Goal: Communication & Community: Share content

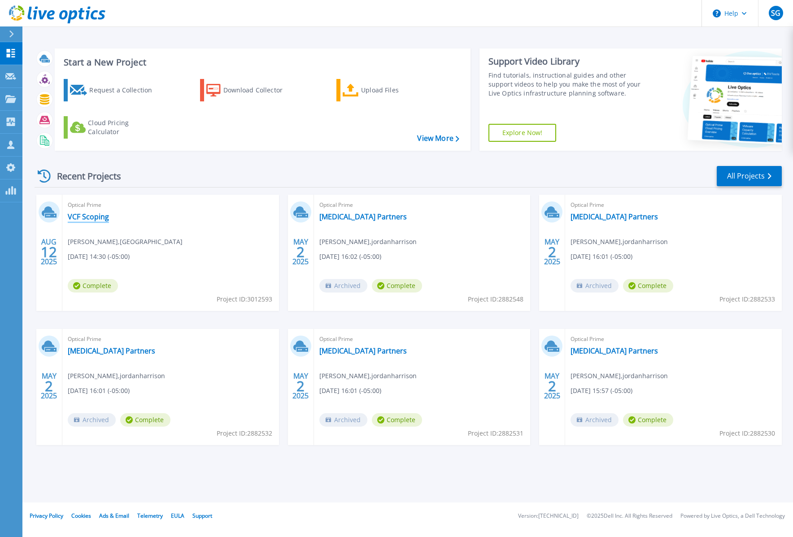
click at [92, 216] on link "VCF Scoping" at bounding box center [88, 216] width 41 height 9
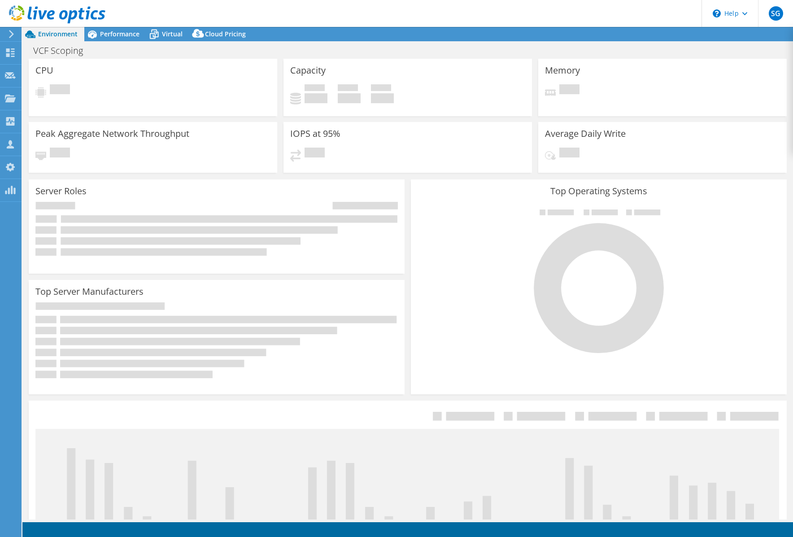
select select "USD"
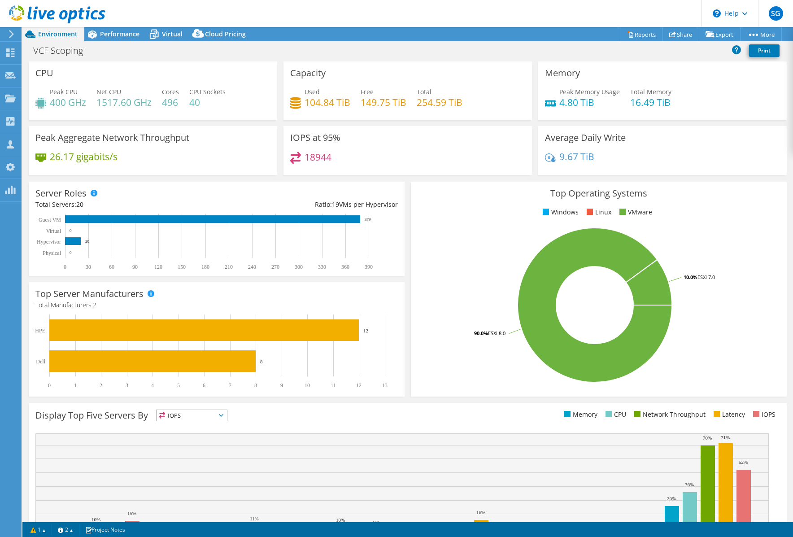
click at [11, 35] on use at bounding box center [11, 34] width 5 height 8
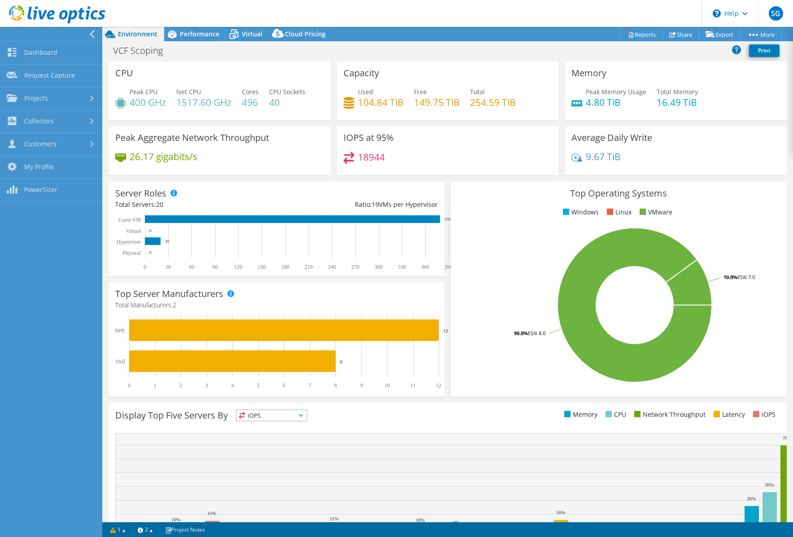
click at [319, 52] on div "VCF Scoping Print" at bounding box center [447, 50] width 691 height 17
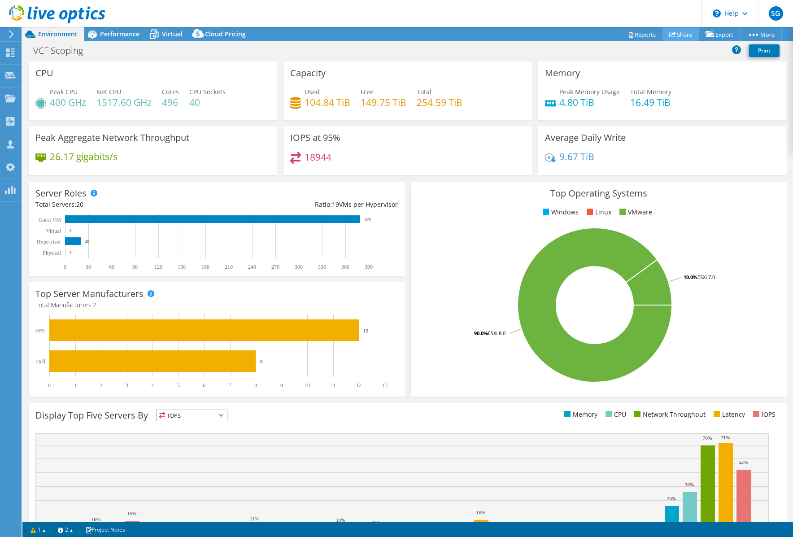
click at [670, 35] on icon at bounding box center [673, 34] width 7 height 7
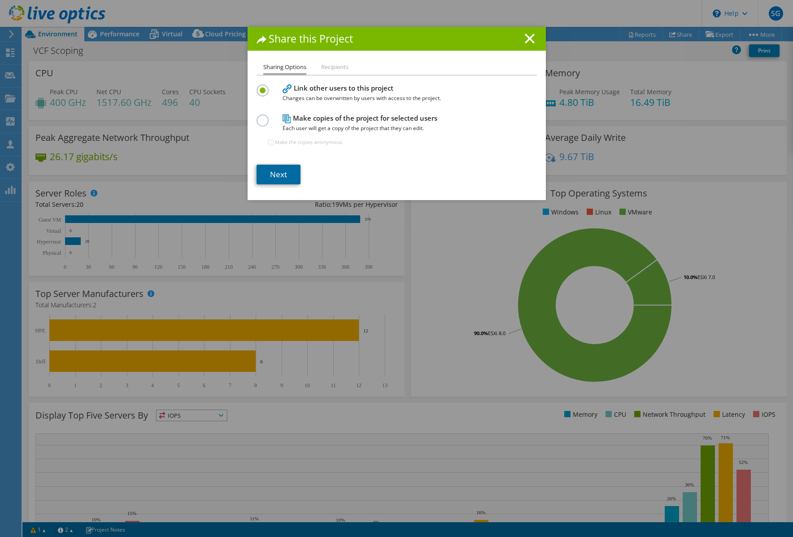
click at [279, 172] on link "Next" at bounding box center [279, 175] width 44 height 20
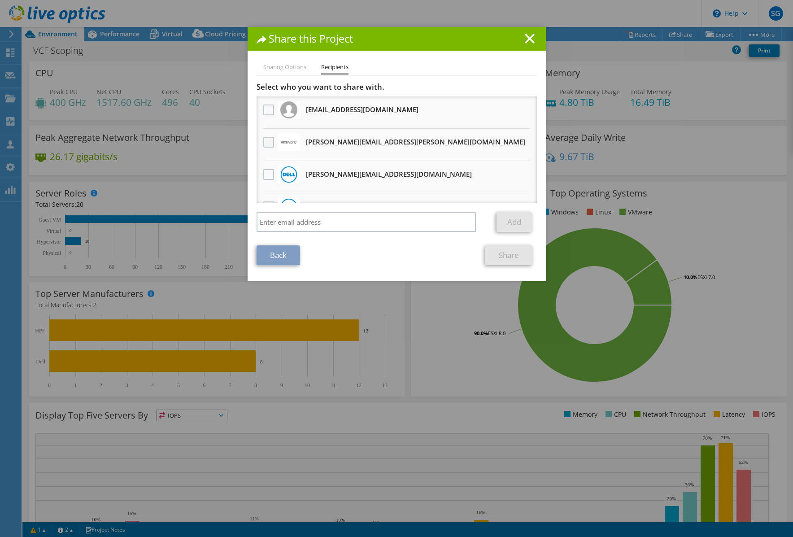
click at [264, 142] on label at bounding box center [269, 142] width 13 height 11
click at [0, 0] on input "checkbox" at bounding box center [0, 0] width 0 height 0
click at [512, 257] on link "Share" at bounding box center [509, 255] width 47 height 20
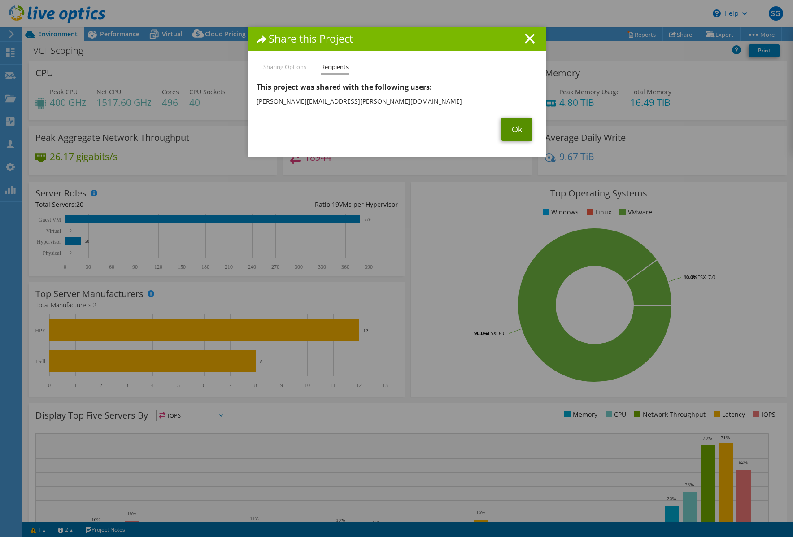
click at [508, 124] on link "Ok" at bounding box center [517, 129] width 31 height 23
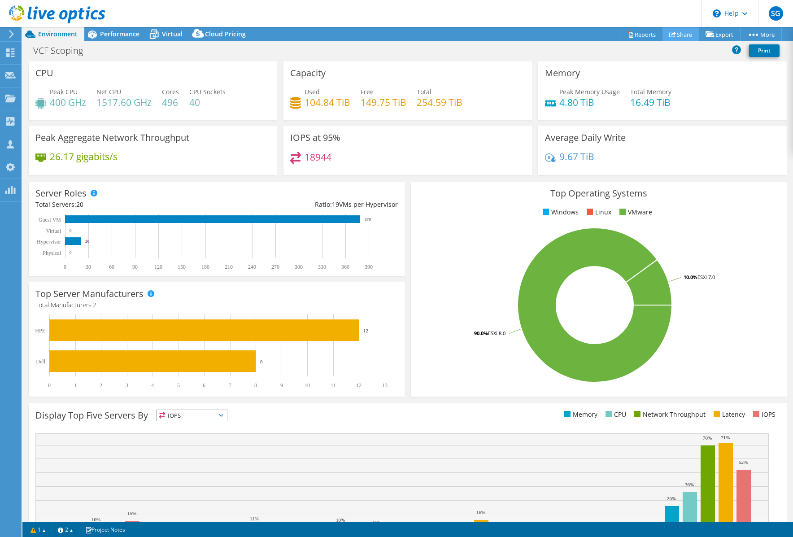
click at [684, 33] on link "Share" at bounding box center [681, 34] width 37 height 14
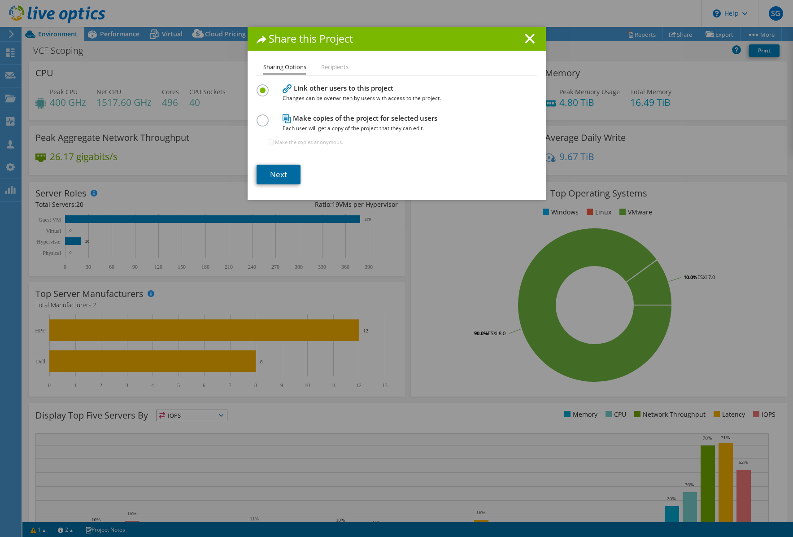
click at [272, 172] on link "Next" at bounding box center [279, 175] width 44 height 20
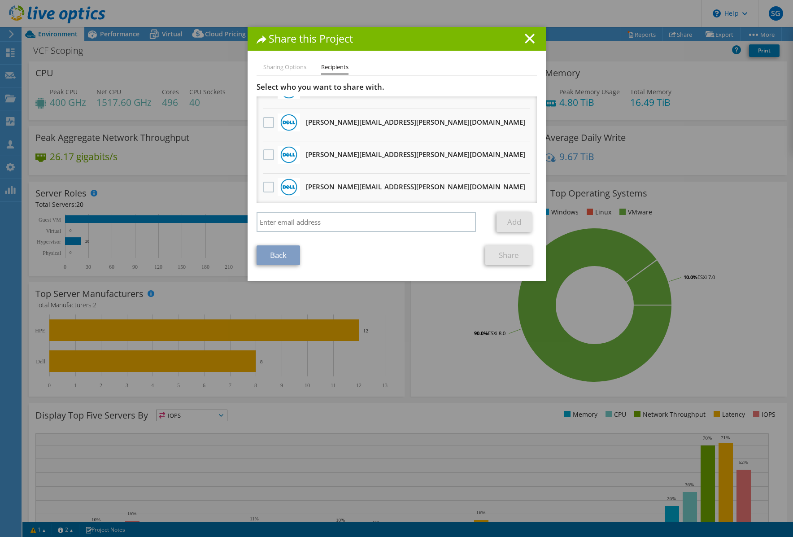
scroll to position [135, 0]
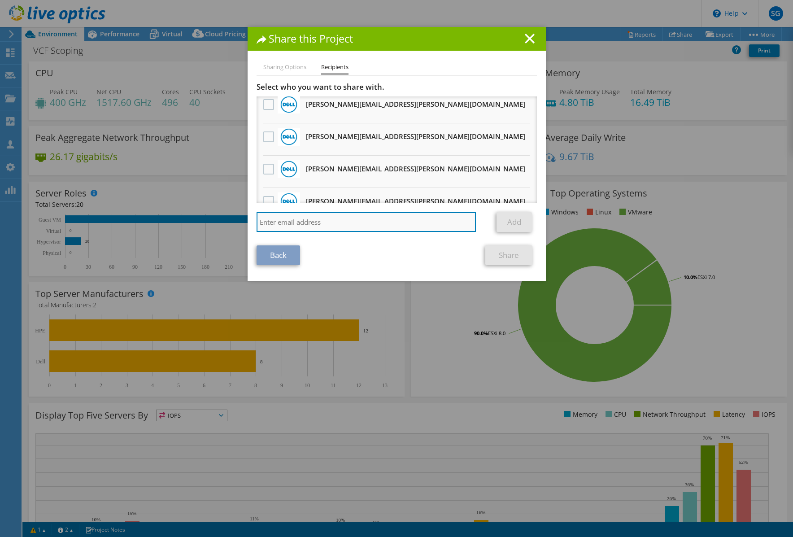
click at [318, 225] on input "search" at bounding box center [367, 222] width 220 height 20
paste input "[PERSON_NAME][EMAIL_ADDRESS][PERSON_NAME][DOMAIN_NAME]"
type input "[PERSON_NAME][EMAIL_ADDRESS][PERSON_NAME][DOMAIN_NAME]"
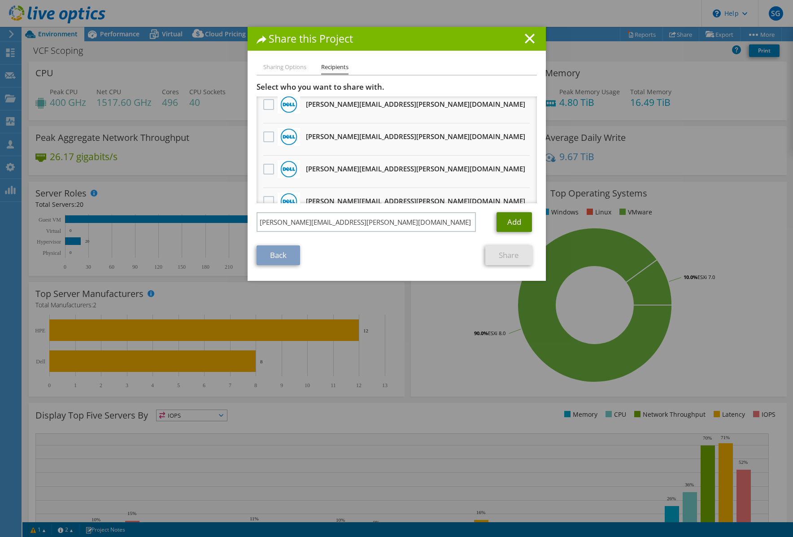
click at [516, 224] on link "Add" at bounding box center [514, 222] width 35 height 20
click at [508, 257] on link "Share" at bounding box center [509, 255] width 47 height 20
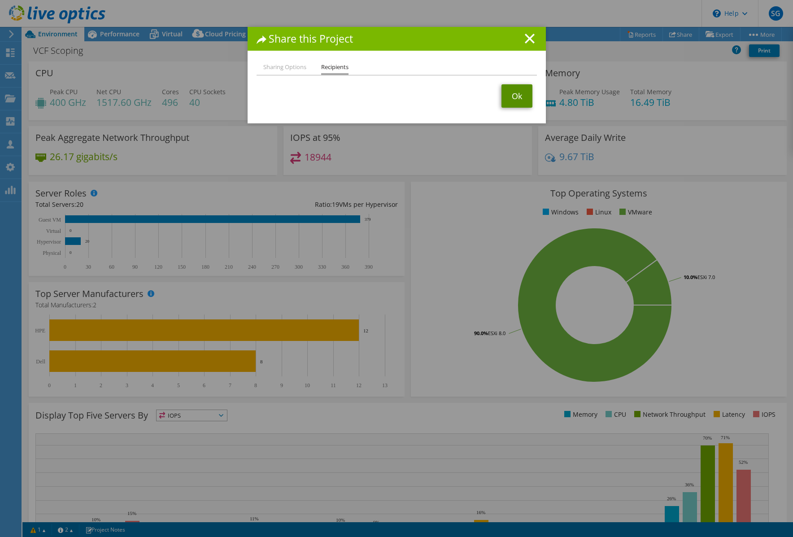
click at [510, 95] on link "Ok" at bounding box center [517, 95] width 31 height 23
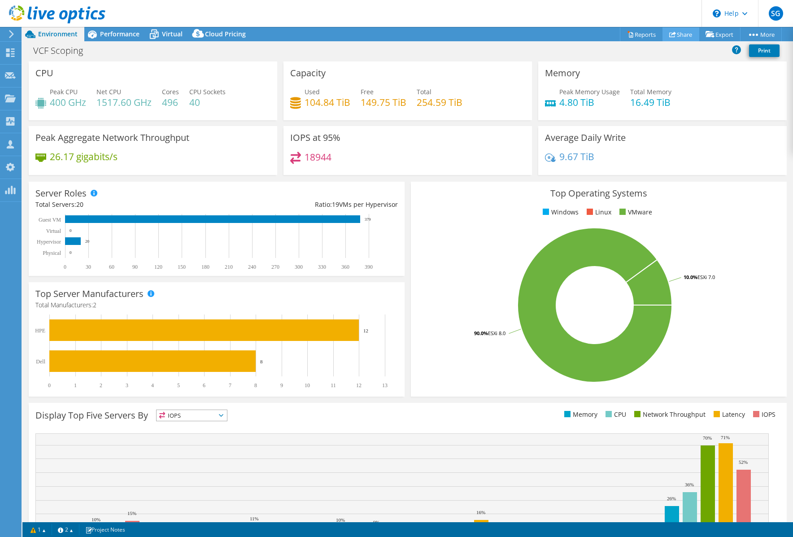
click at [674, 34] on link "Share" at bounding box center [681, 34] width 37 height 14
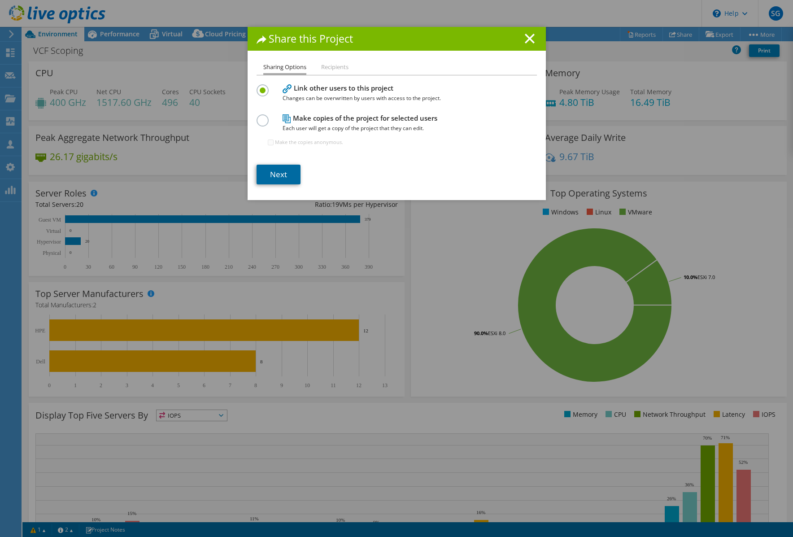
click at [278, 178] on link "Next" at bounding box center [279, 175] width 44 height 20
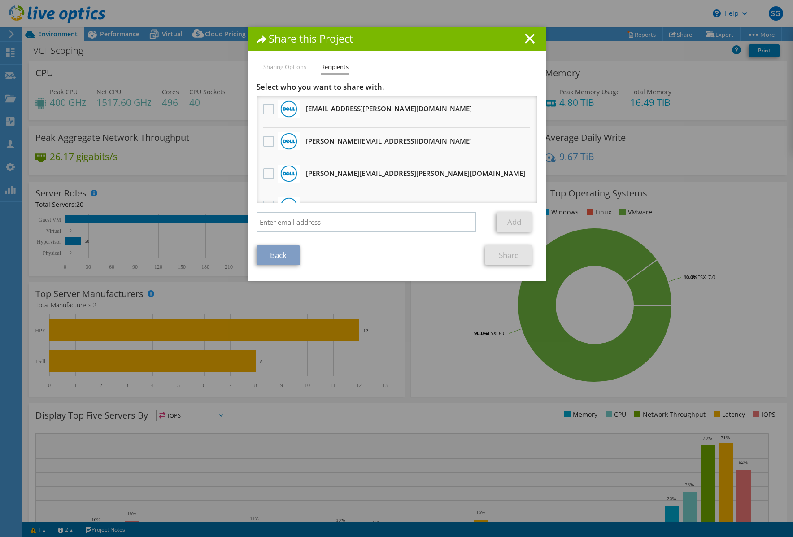
scroll to position [406, 0]
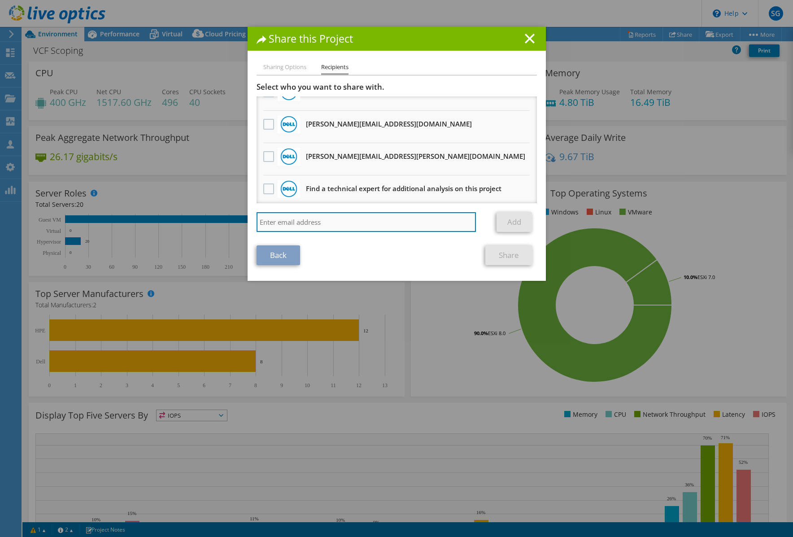
click at [319, 224] on input "search" at bounding box center [367, 222] width 220 height 20
paste input "[PERSON_NAME][EMAIL_ADDRESS][PERSON_NAME][DOMAIN_NAME]"
type input "[PERSON_NAME][EMAIL_ADDRESS][PERSON_NAME][DOMAIN_NAME]"
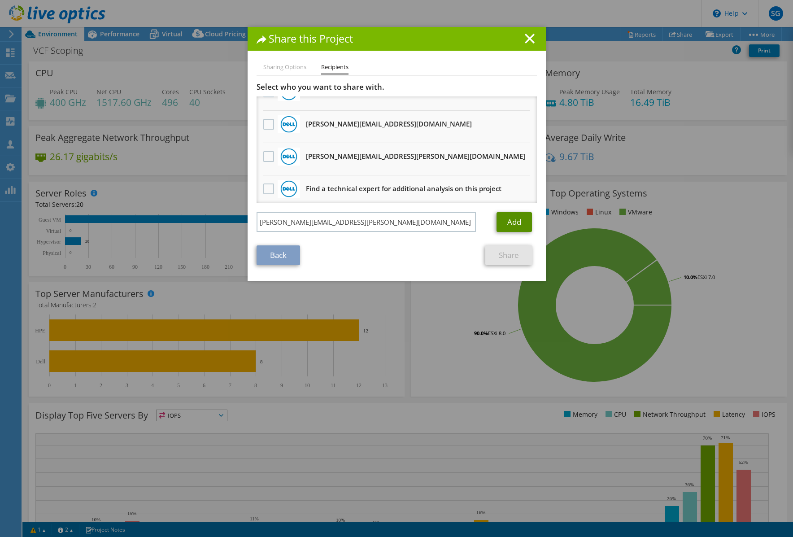
click at [510, 223] on link "Add" at bounding box center [514, 222] width 35 height 20
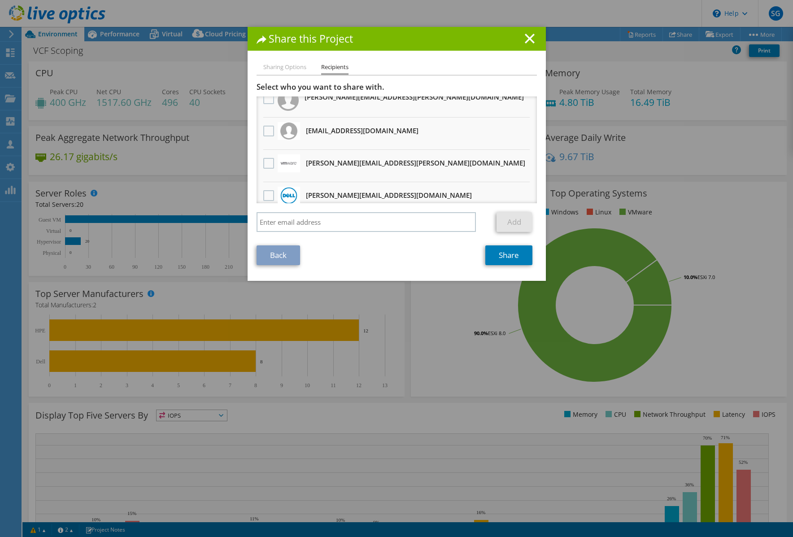
scroll to position [0, 0]
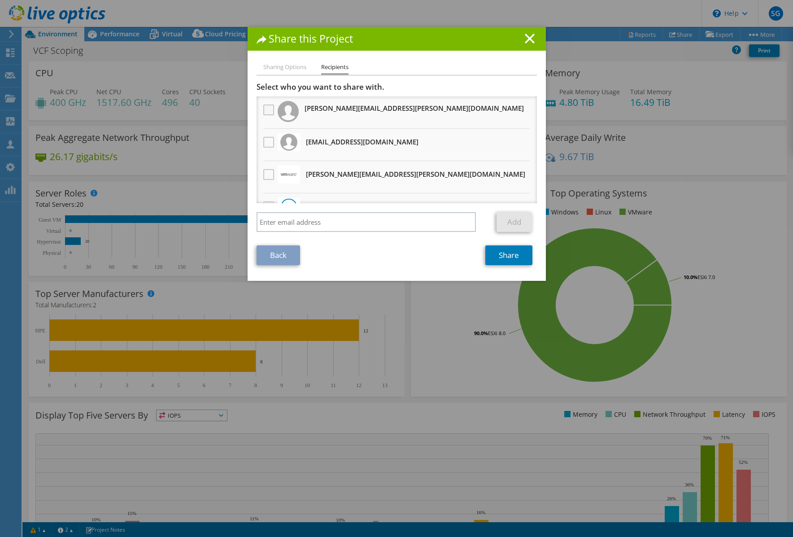
click at [264, 109] on label at bounding box center [269, 110] width 13 height 11
click at [0, 0] on "] "checkbox" at bounding box center [0, 0] width 0 height 0
click at [503, 251] on link "Share" at bounding box center [509, 255] width 47 height 20
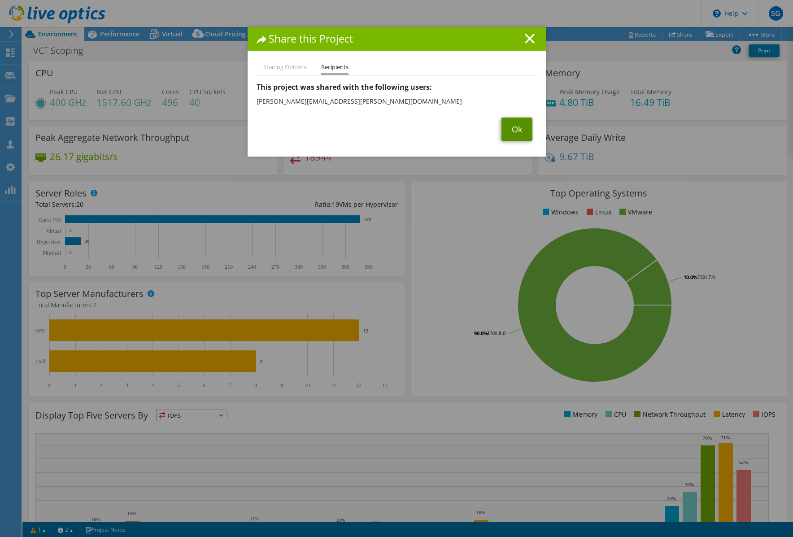
click at [516, 129] on link "Ok" at bounding box center [517, 129] width 31 height 23
